Goal: Task Accomplishment & Management: Manage account settings

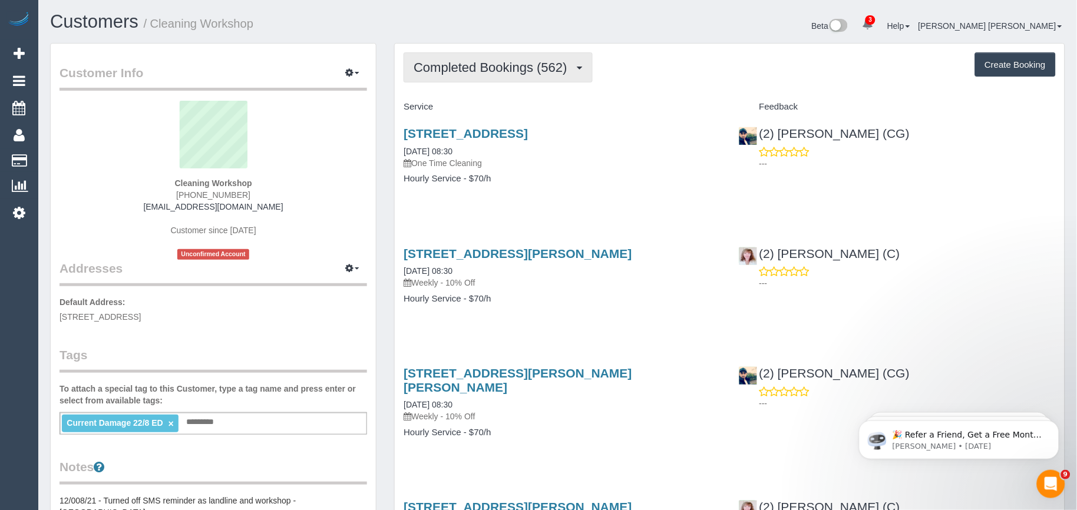
click at [463, 70] on span "Completed Bookings (562)" at bounding box center [493, 67] width 159 height 15
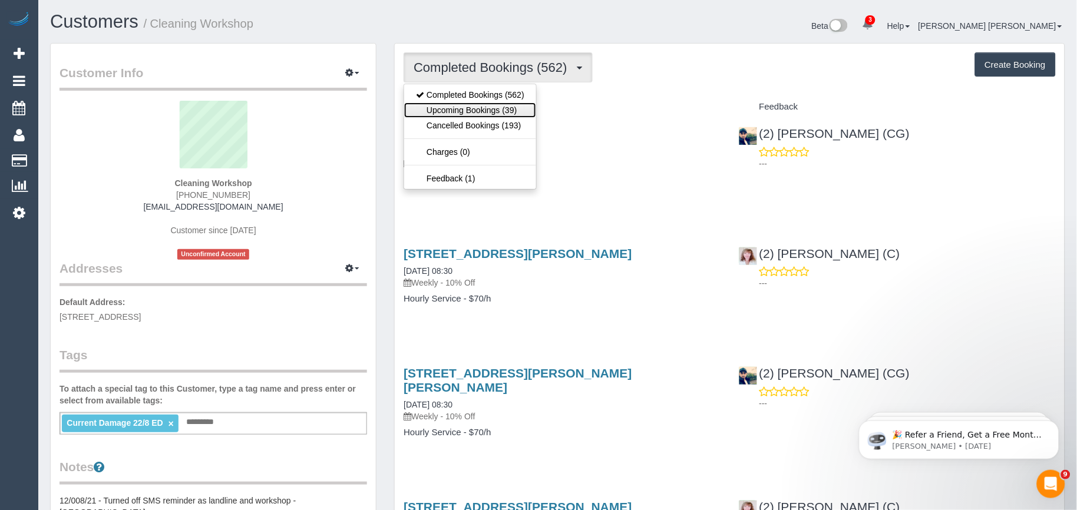
click at [466, 105] on link "Upcoming Bookings (39)" at bounding box center [470, 110] width 132 height 15
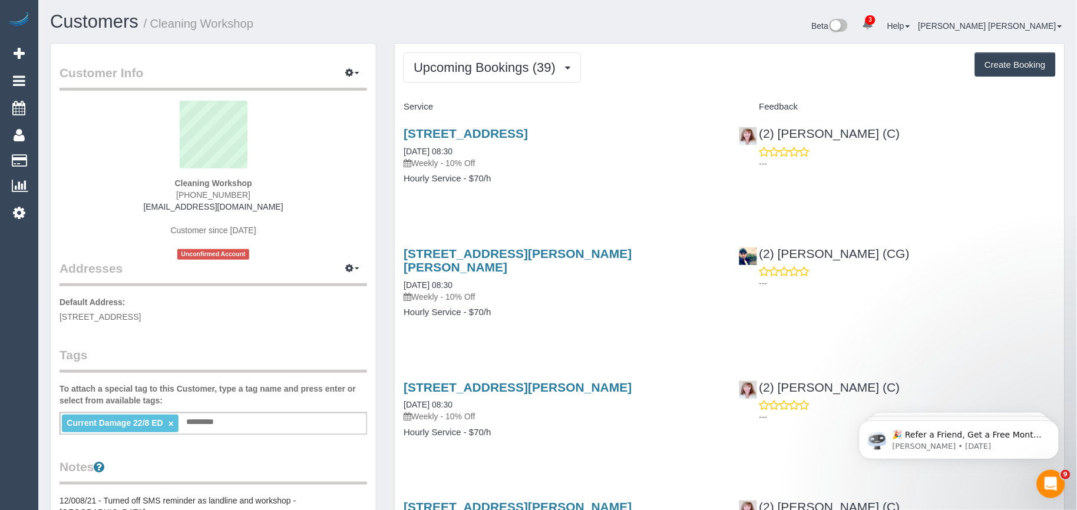
drag, startPoint x: 652, startPoint y: 259, endPoint x: 388, endPoint y: 256, distance: 263.9
copy link "9/74-76 Cramer Street, Preston, VIC 3072"
click at [545, 203] on div "24 Wynyard Crescent, Balwyn North, VIC 3104 12/09/2025 08:30 Weekly - 10% Off H…" at bounding box center [562, 162] width 335 height 91
click at [564, 253] on link "9/74-76 Cramer Street, Preston, VIC 3072" at bounding box center [518, 260] width 228 height 27
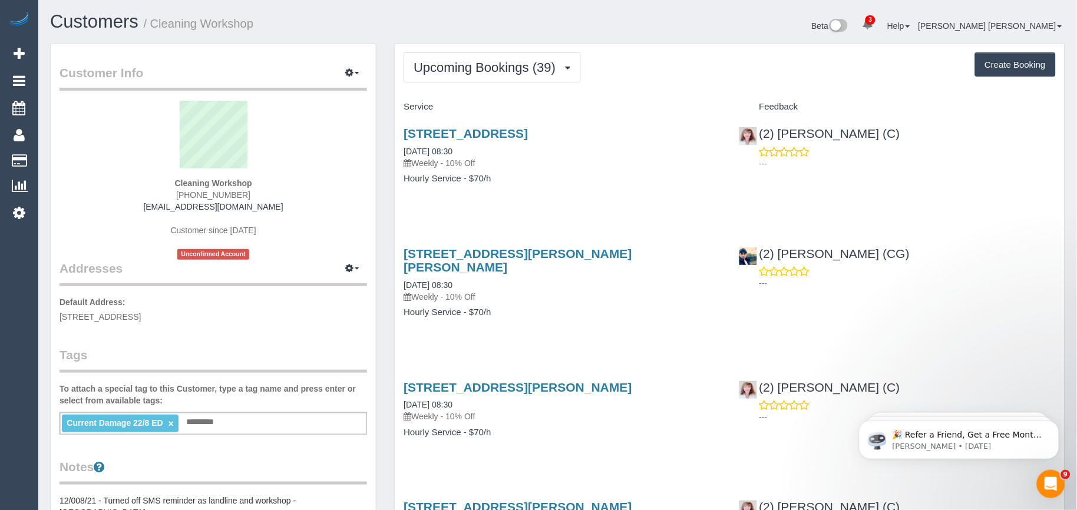
click at [633, 310] on div "9/74-76 Cramer Street, Preston, VIC 3072 15/09/2025 08:30 Weekly - 10% Off Hour…" at bounding box center [562, 289] width 335 height 104
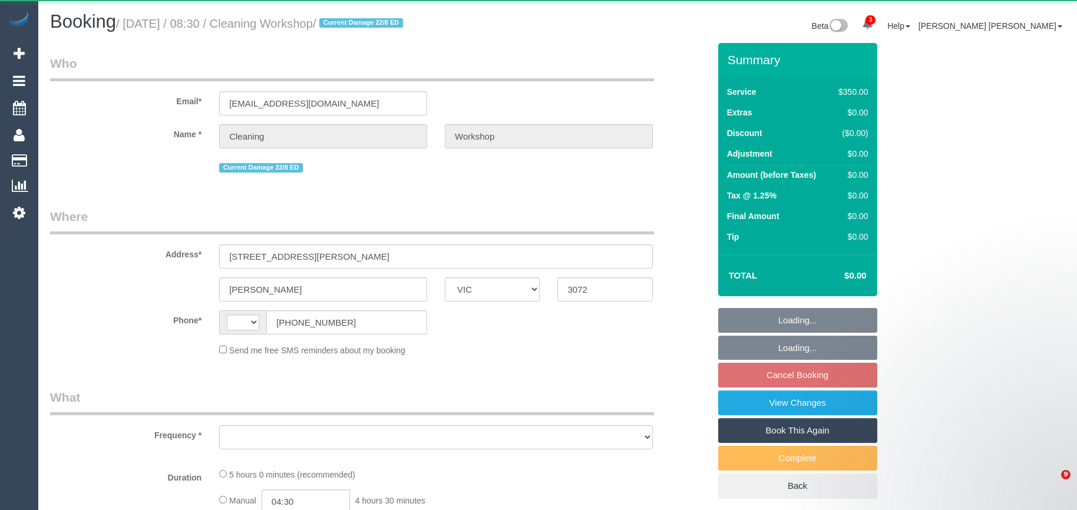
select select "VIC"
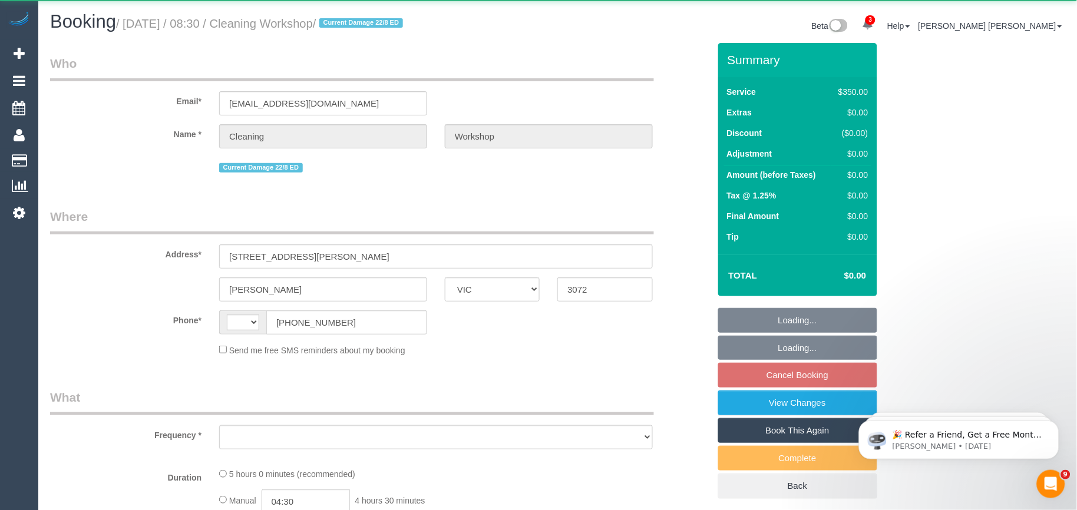
select select "object:301"
select select "number:28"
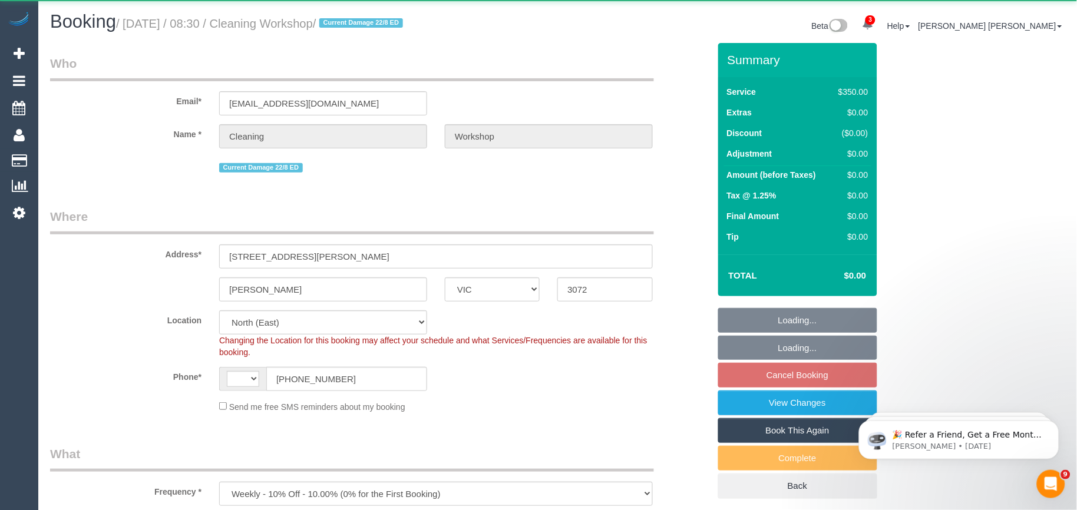
select select "object:701"
select select "string:AU"
select select "300"
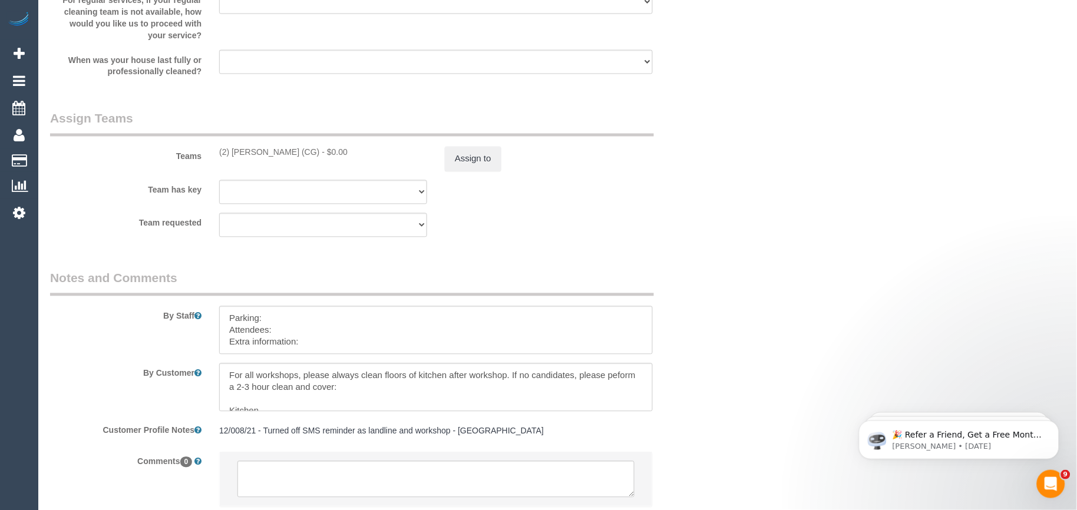
scroll to position [1767, 0]
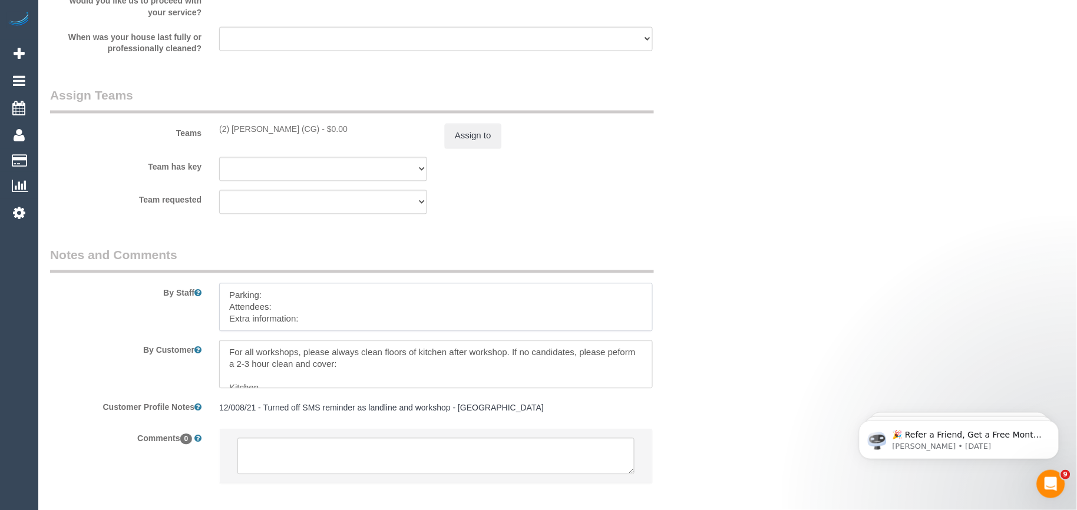
click at [345, 332] on textarea at bounding box center [436, 307] width 434 height 48
drag, startPoint x: 338, startPoint y: 332, endPoint x: 221, endPoint y: 296, distance: 121.7
click at [221, 296] on textarea at bounding box center [436, 307] width 434 height 48
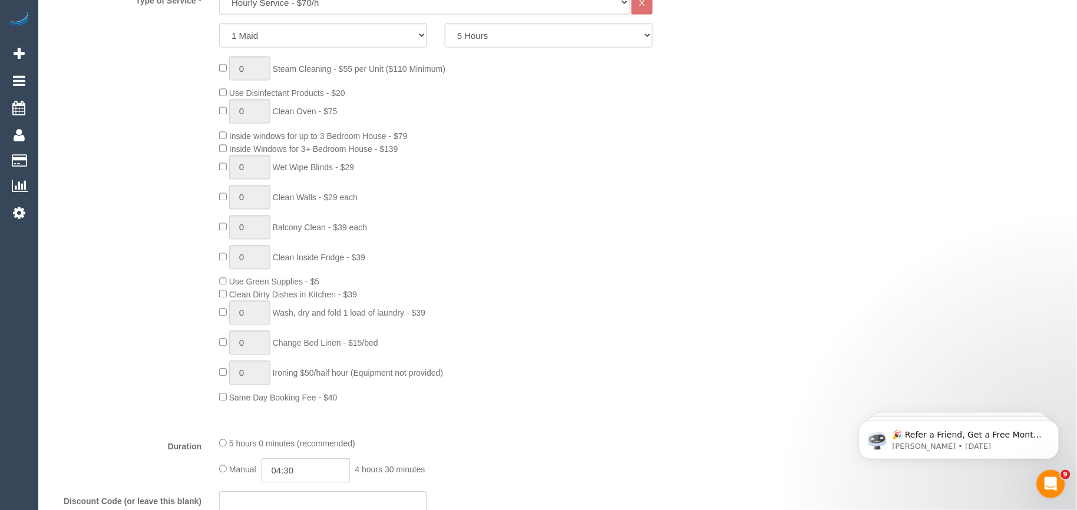
scroll to position [523, 0]
